Goal: Communication & Community: Answer question/provide support

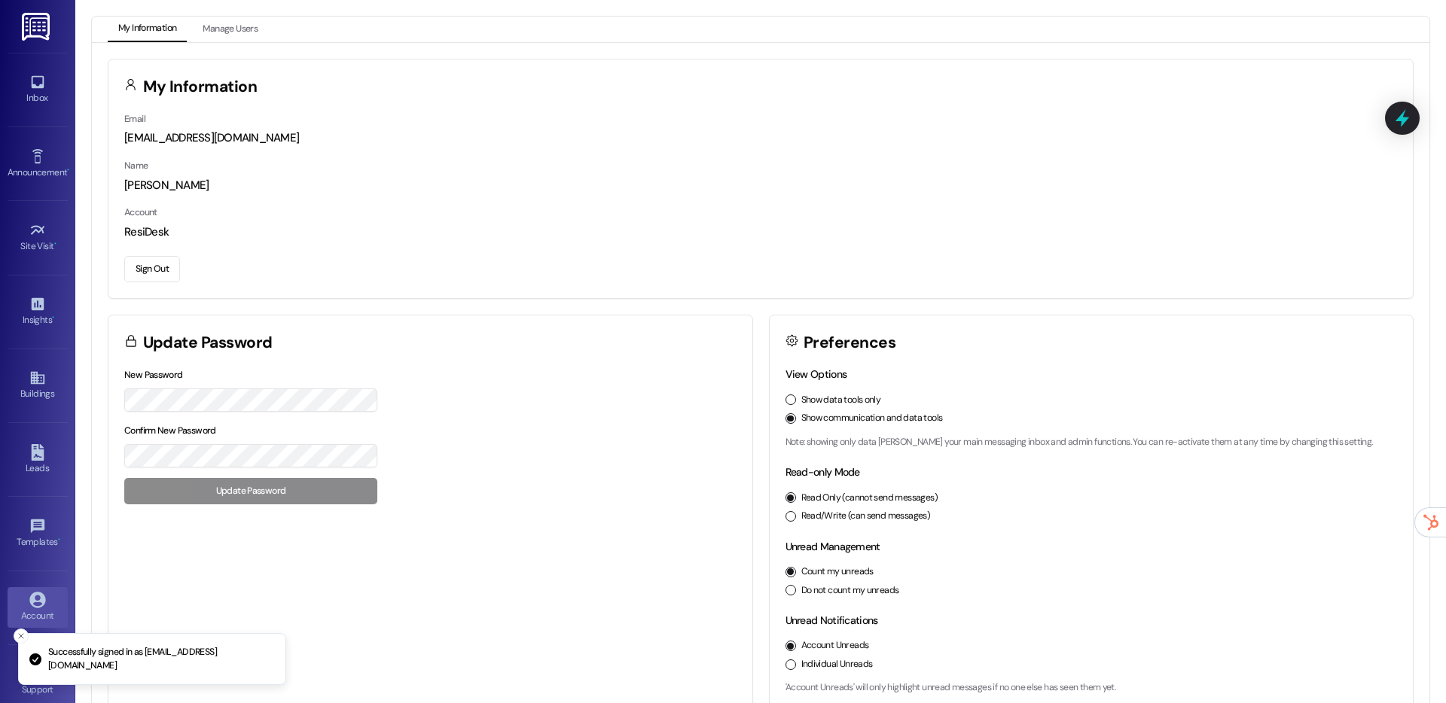
click at [52, 267] on div "Site Visit • Go to Site Visit" at bounding box center [38, 237] width 60 height 74
click at [40, 255] on link "Site Visit •" at bounding box center [38, 238] width 60 height 41
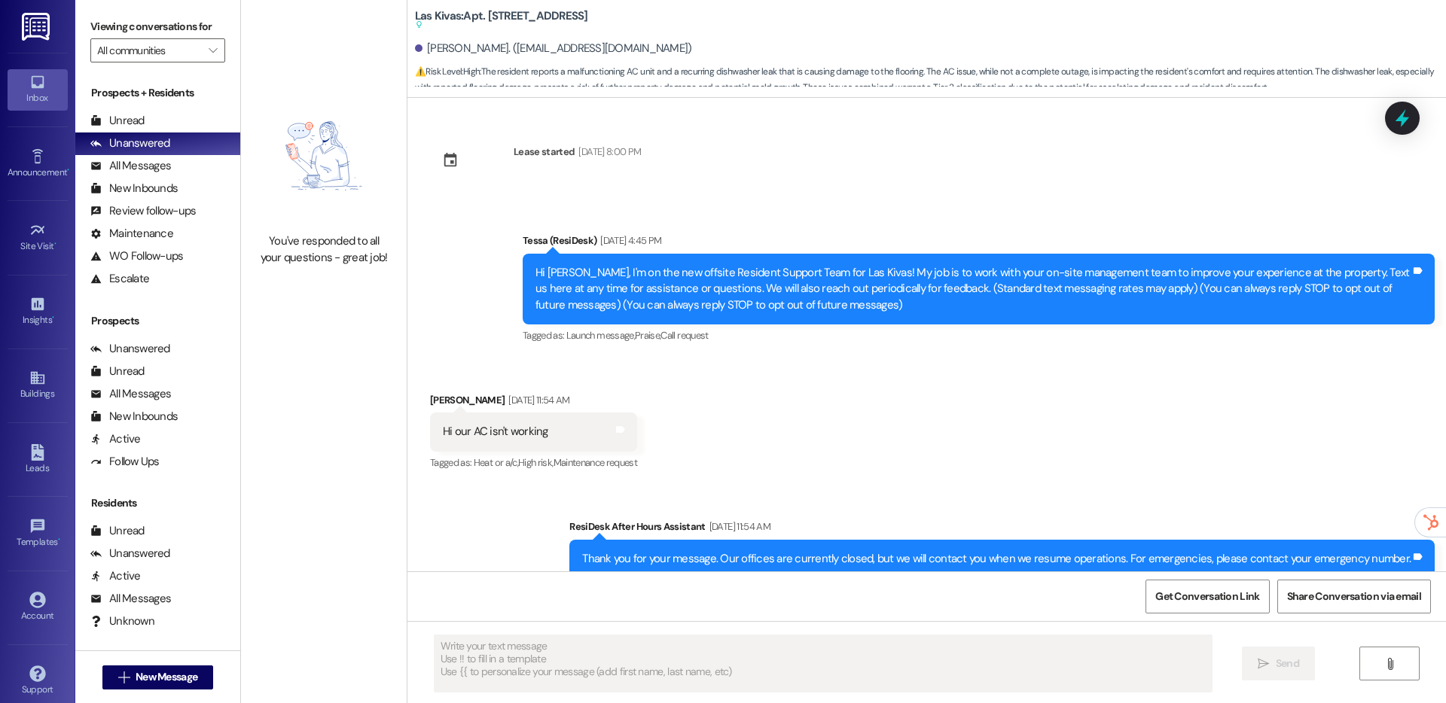
type textarea "Fetching suggested responses. Please feel free to read through the conversation…"
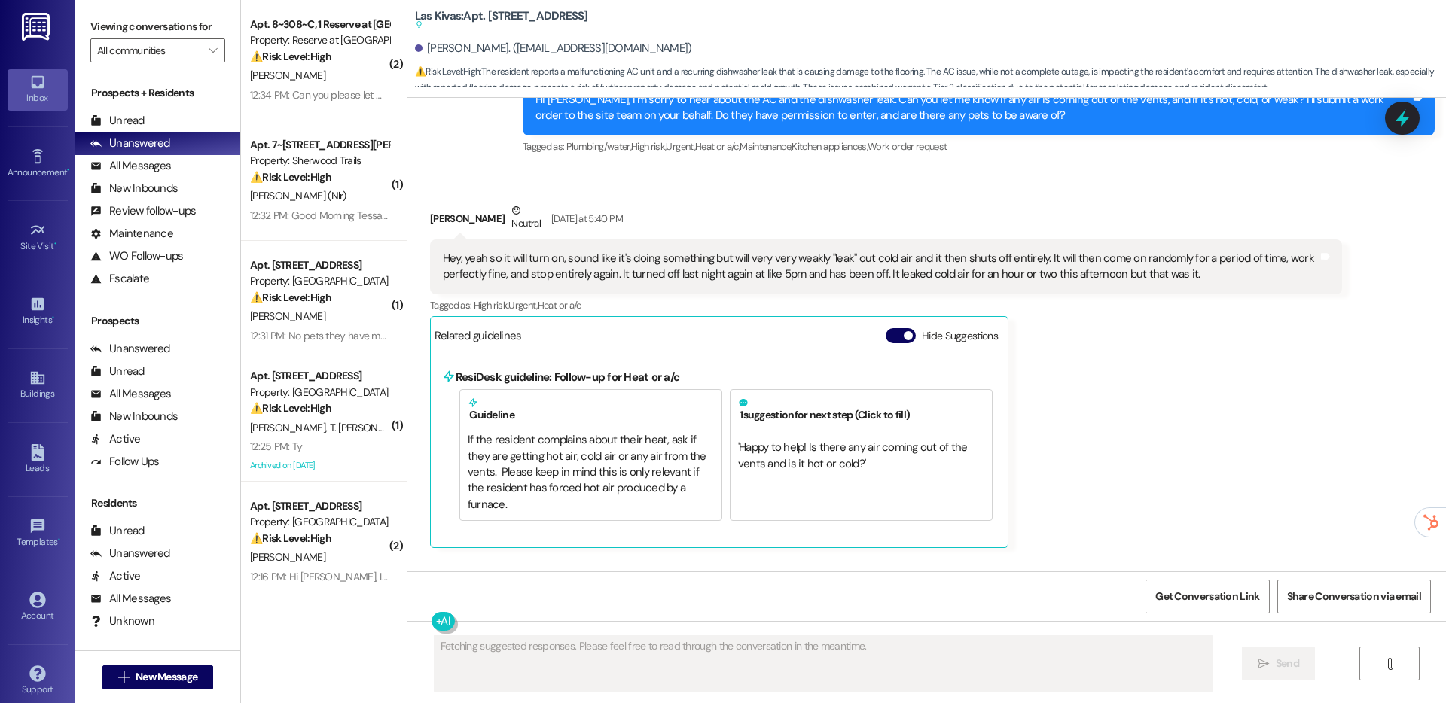
scroll to position [1042, 0]
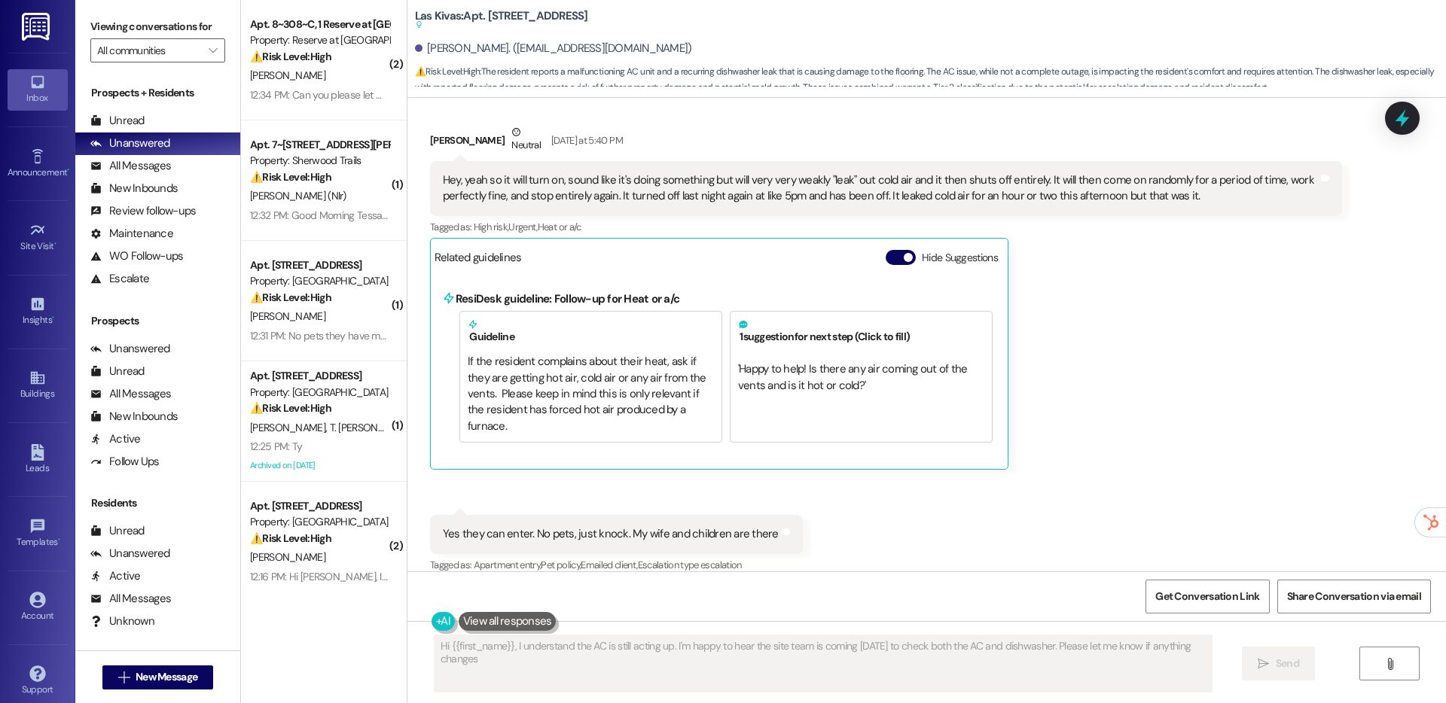
type textarea "Hi {{first_name}}, I understand the AC is still acting up. I'm happy to hear th…"
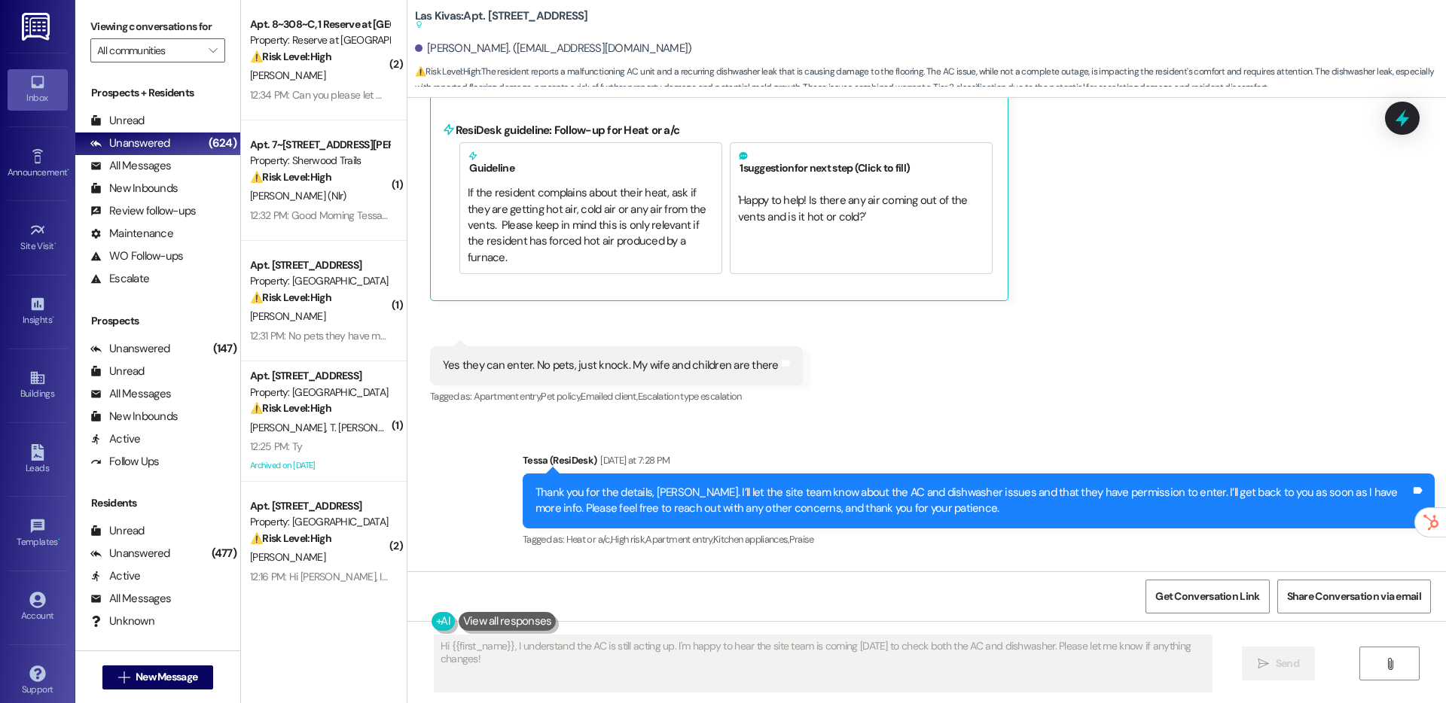
scroll to position [1652, 0]
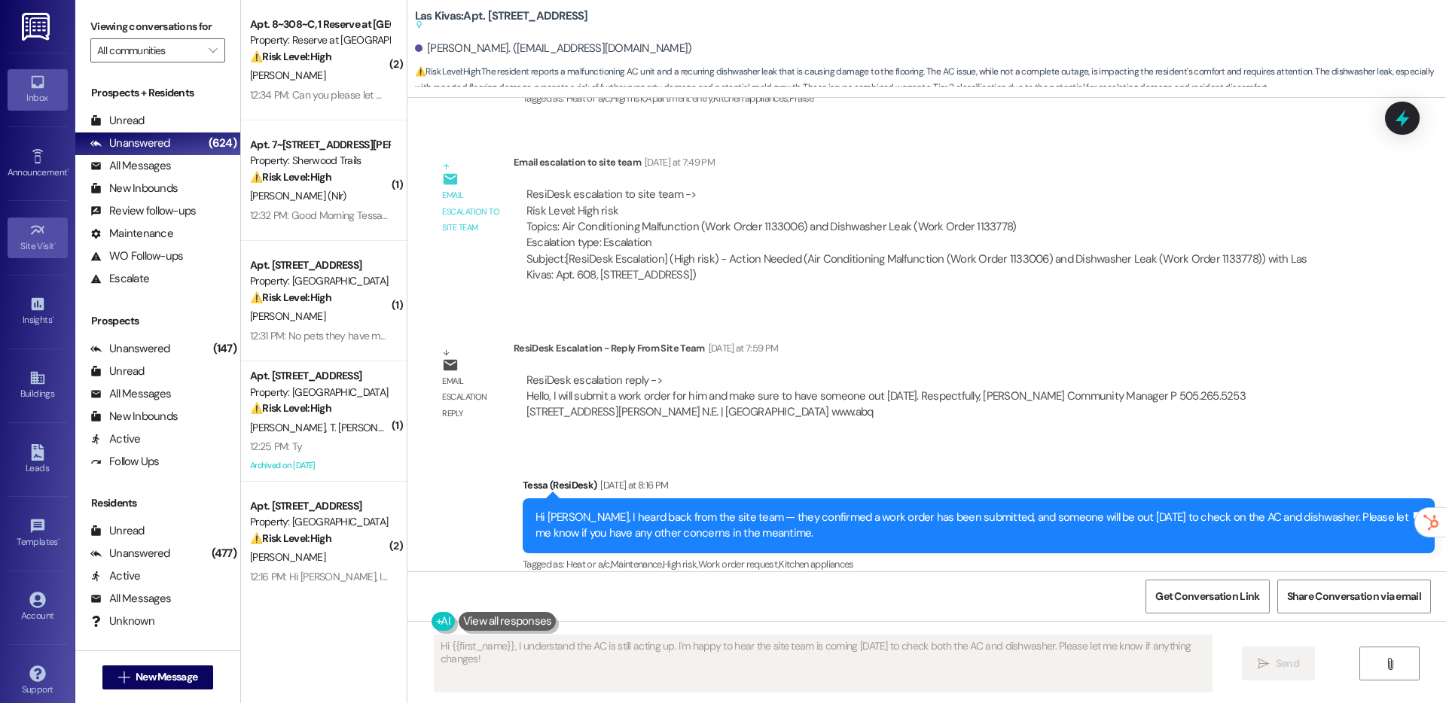
click at [38, 236] on icon at bounding box center [37, 230] width 17 height 17
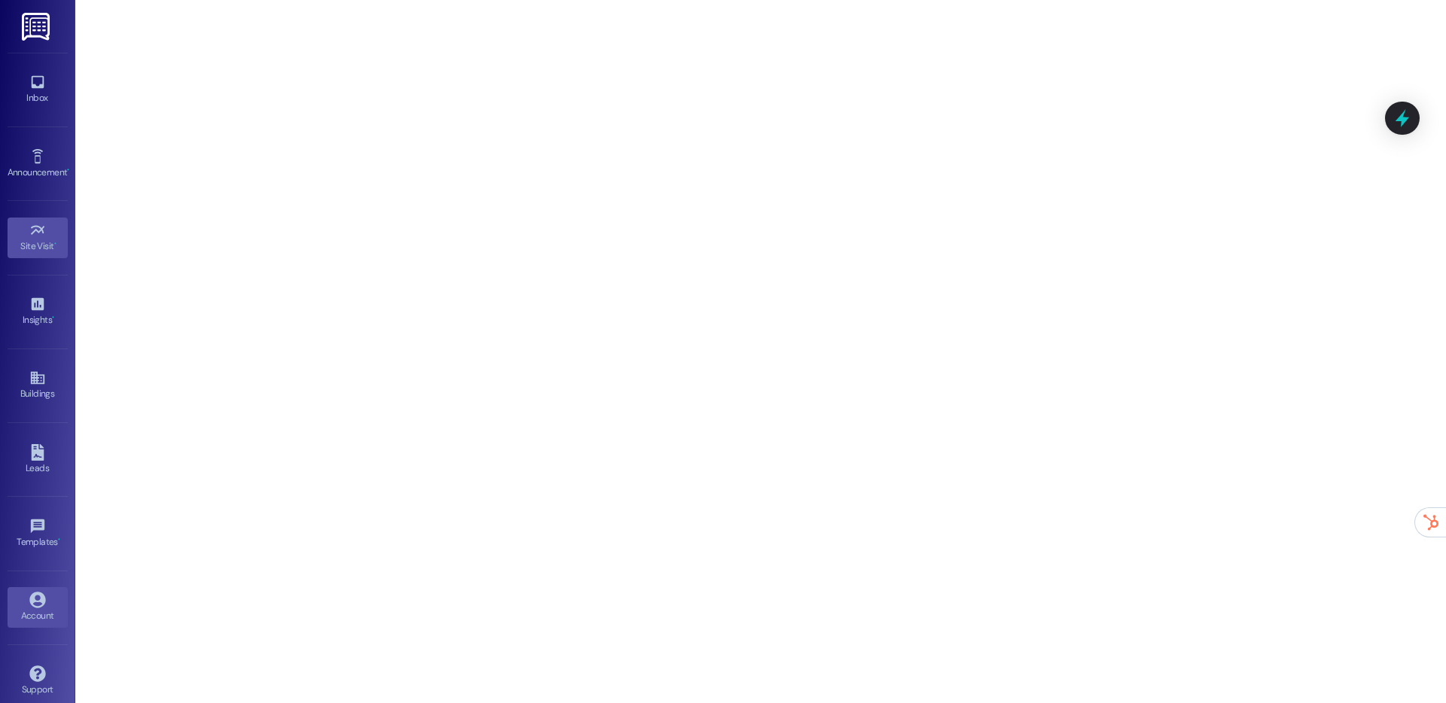
click at [32, 610] on div "Account" at bounding box center [37, 616] width 75 height 15
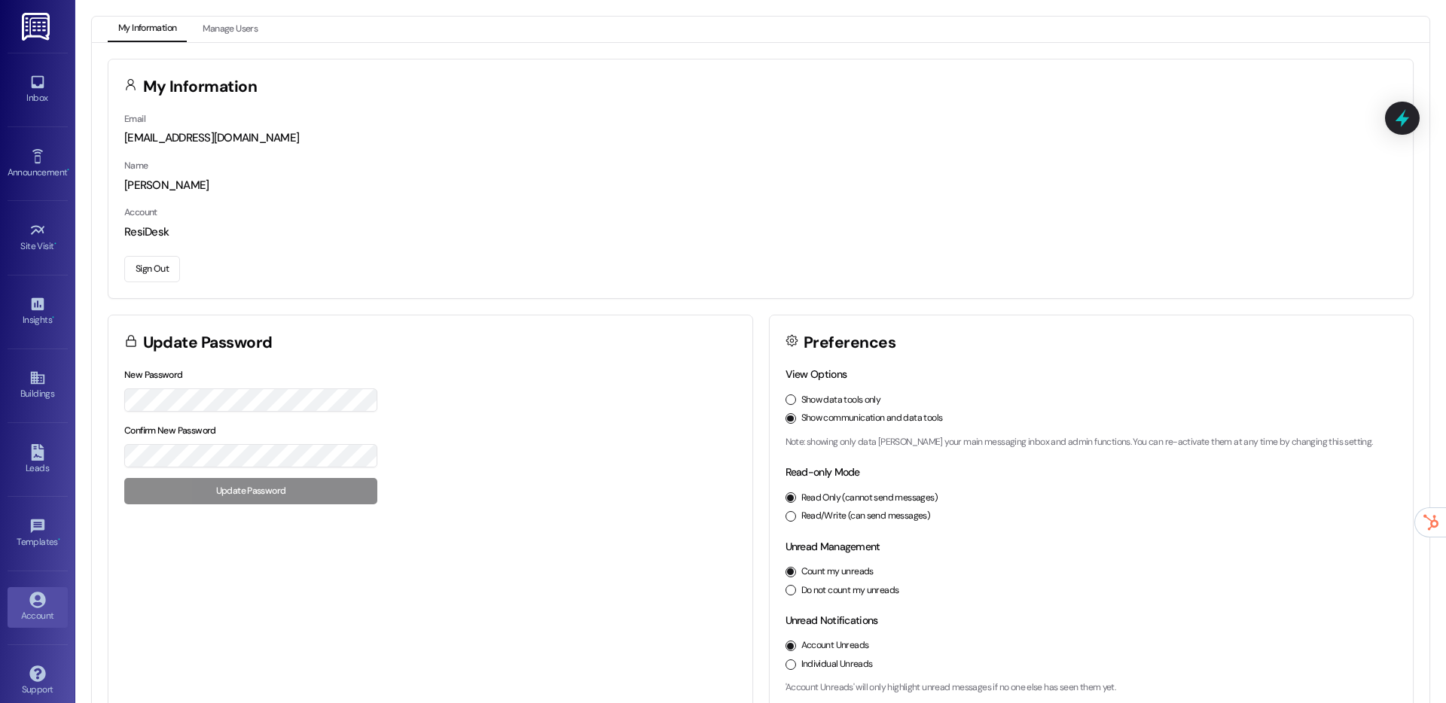
click at [150, 264] on button "Sign Out" at bounding box center [152, 269] width 56 height 26
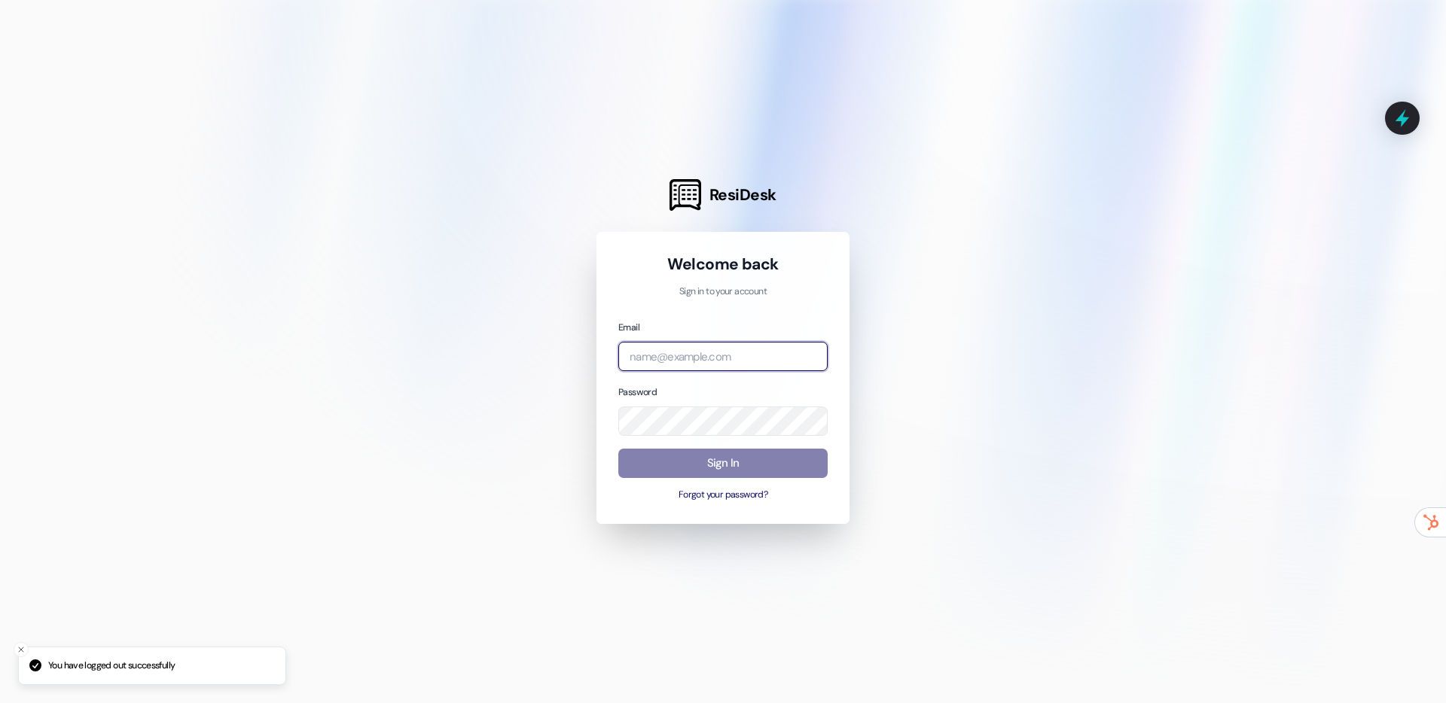
click at [690, 348] on input "email" at bounding box center [722, 356] width 209 height 29
type input "automated-surveys-root-management@root-management.com"
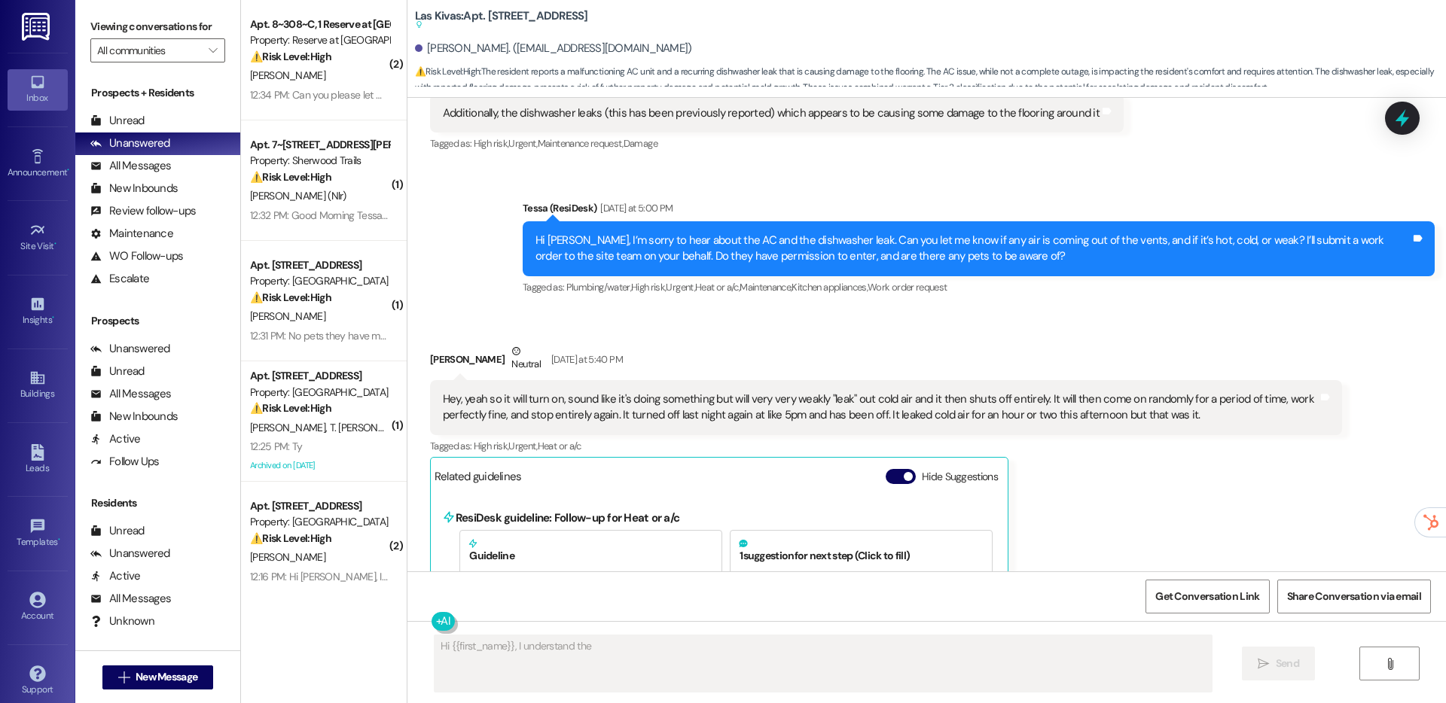
scroll to position [810, 0]
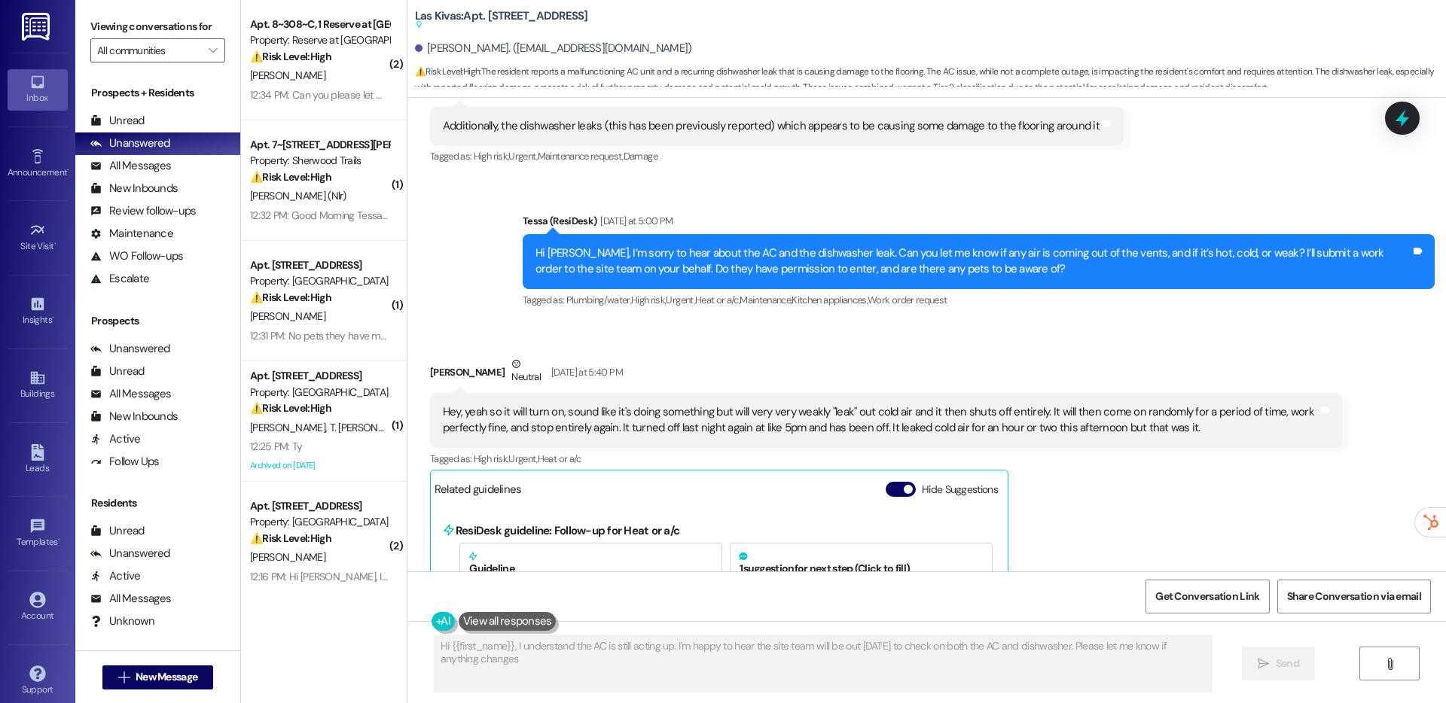
type textarea "Hi {{first_name}}, I understand the AC is still acting up. I'm happy to hear th…"
